Goal: Find specific page/section: Find specific page/section

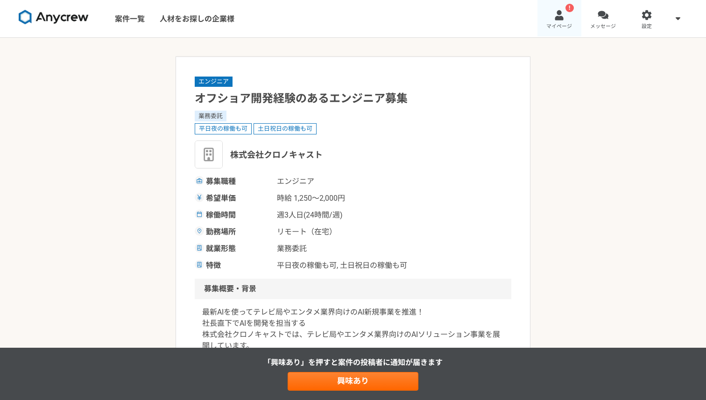
click at [573, 23] on link "! マイページ" at bounding box center [559, 18] width 44 height 37
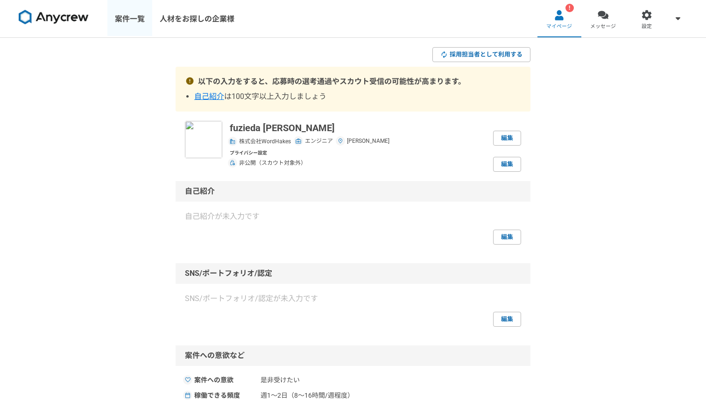
click at [135, 24] on link "案件一覧" at bounding box center [129, 18] width 45 height 37
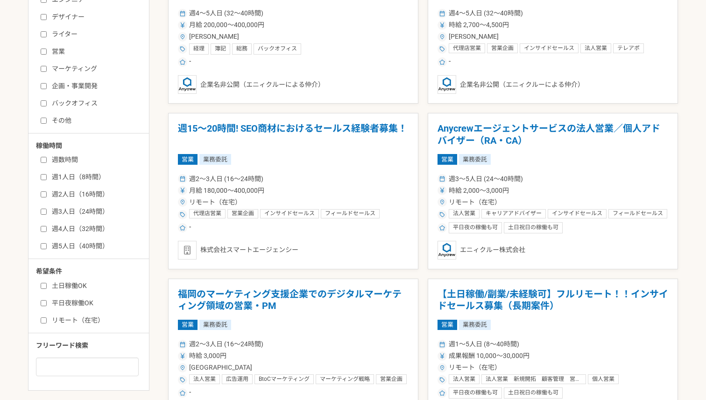
scroll to position [204, 0]
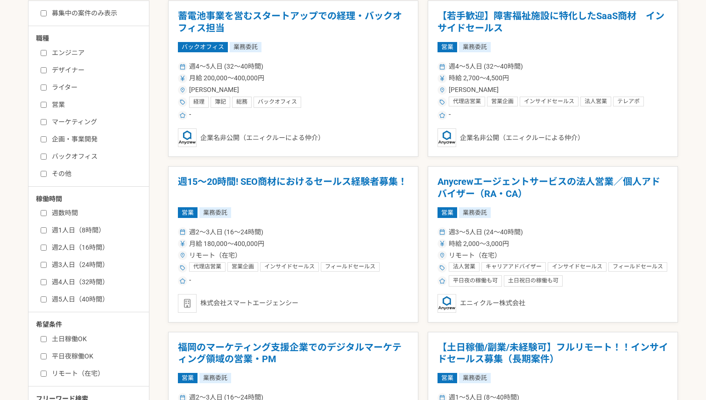
click at [64, 56] on label "エンジニア" at bounding box center [94, 53] width 107 height 10
click at [47, 56] on input "エンジニア" at bounding box center [44, 53] width 6 height 6
checkbox input "true"
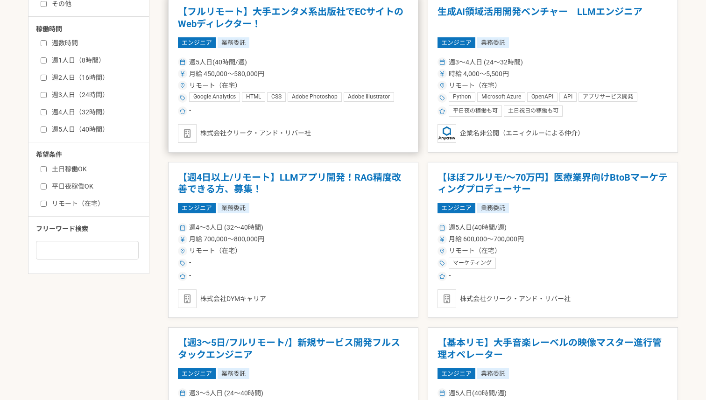
scroll to position [338, 0]
